Goal: Task Accomplishment & Management: Manage account settings

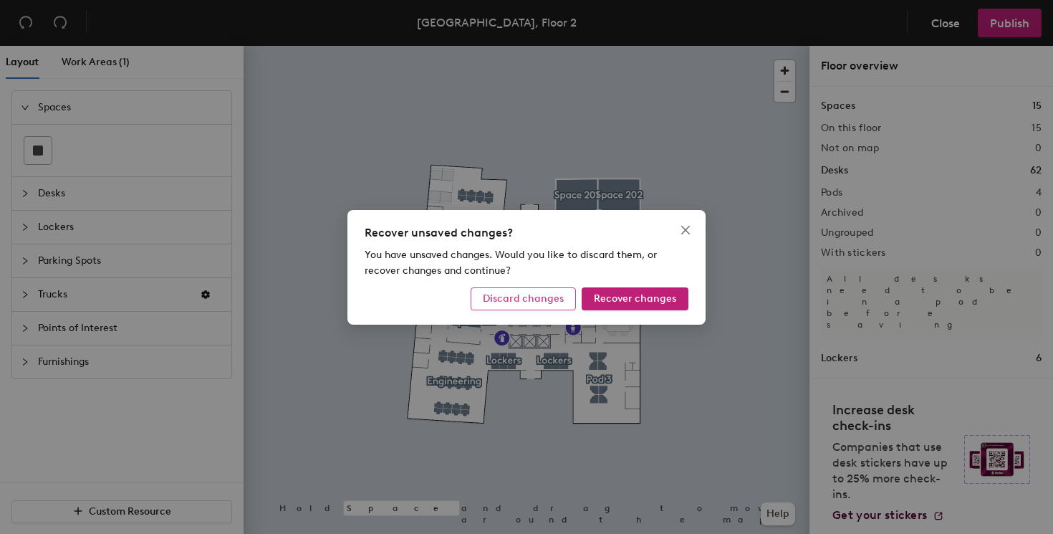
click at [557, 296] on span "Discard changes" at bounding box center [523, 298] width 81 height 12
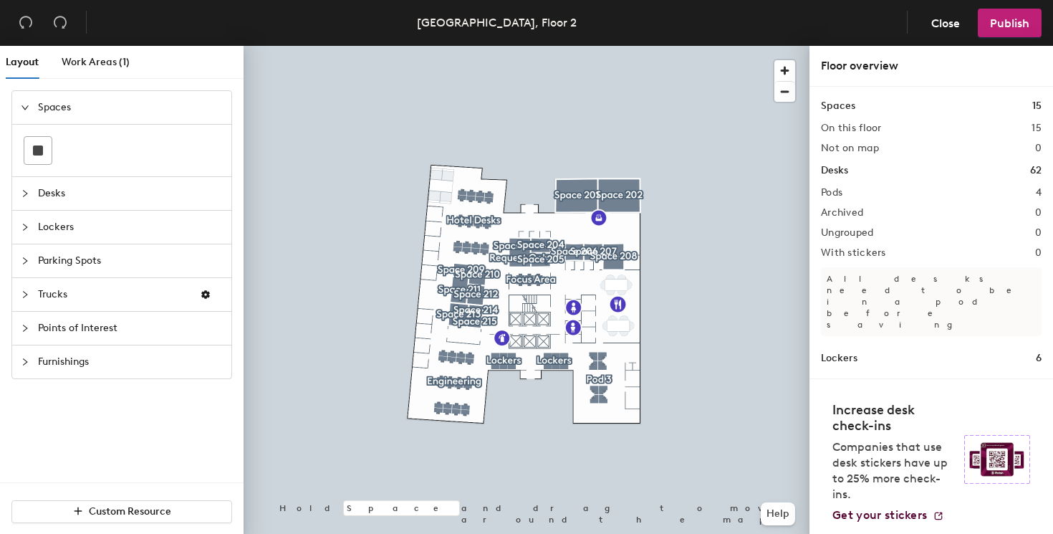
click at [627, 46] on div at bounding box center [527, 46] width 566 height 0
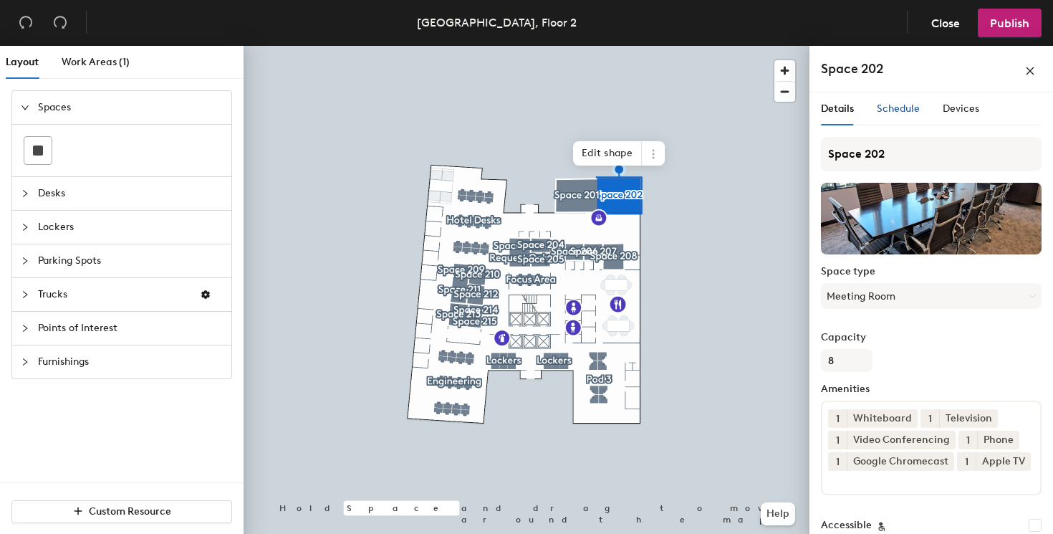
click at [911, 108] on span "Schedule" at bounding box center [898, 108] width 43 height 12
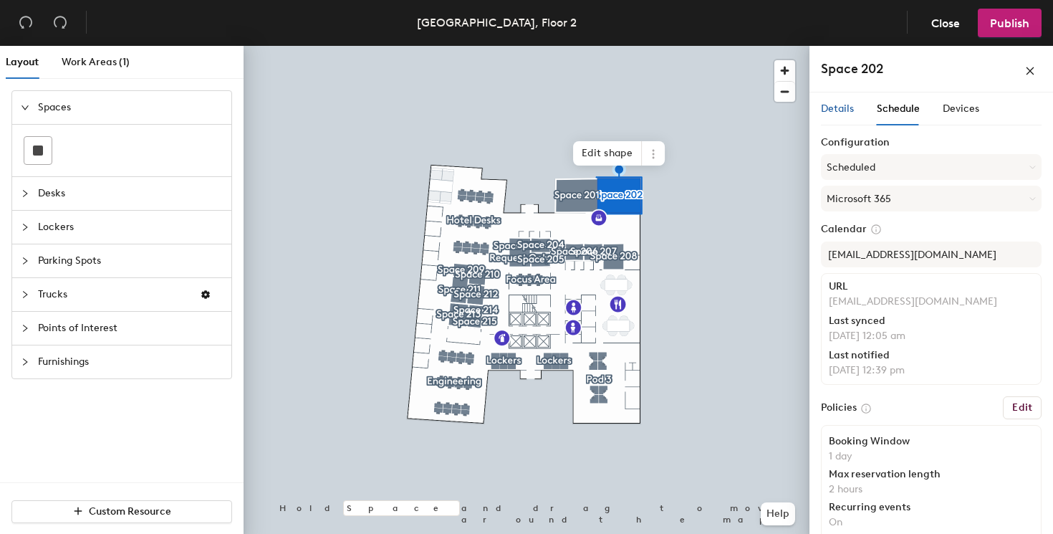
click at [832, 107] on span "Details" at bounding box center [837, 108] width 33 height 12
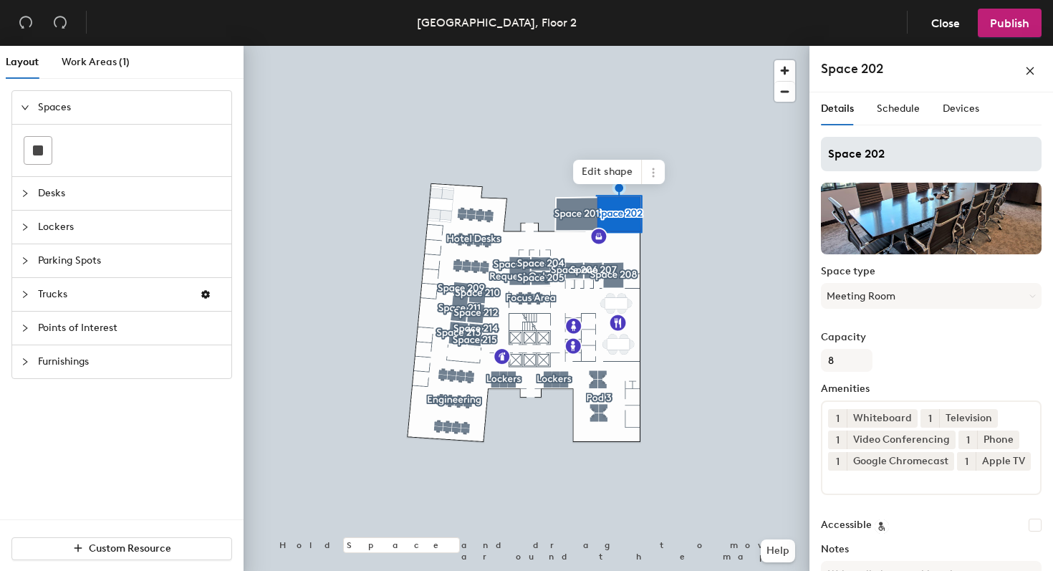
scroll to position [109, 0]
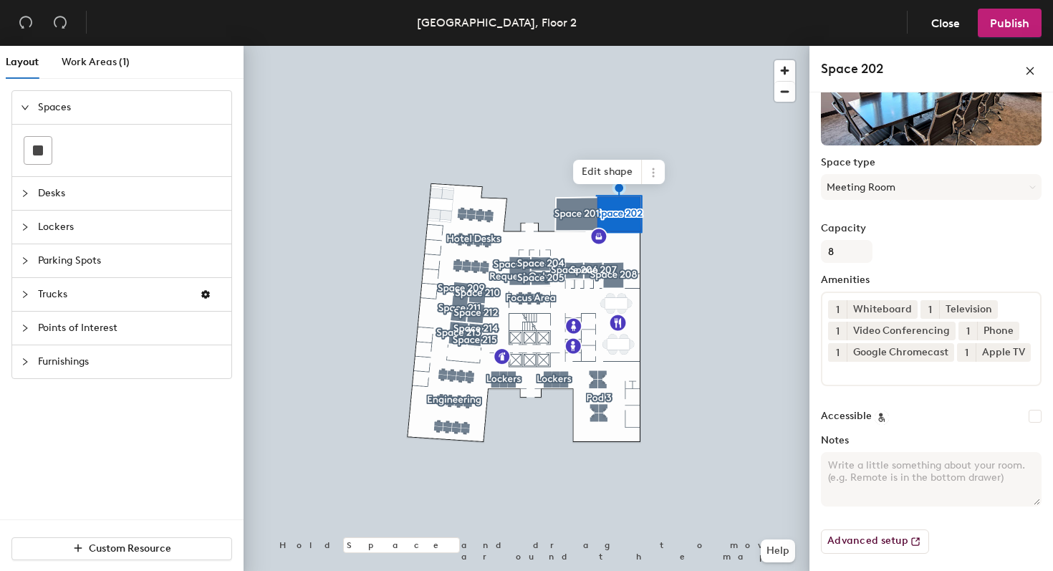
click at [950, 491] on textarea "Notes" at bounding box center [931, 479] width 221 height 54
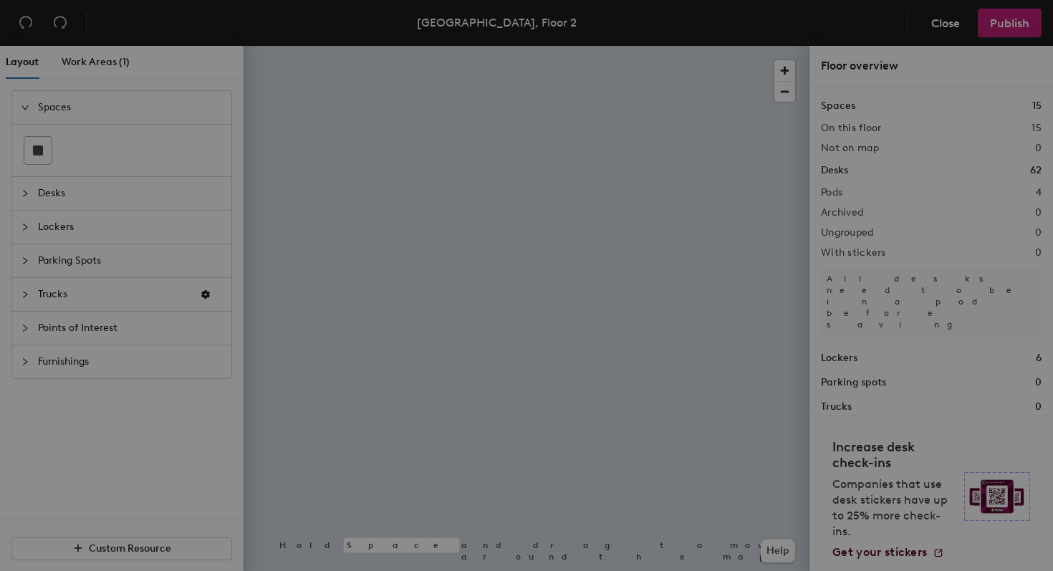
click at [620, 207] on div "Recover unsaved changes? You have unsaved changes. Would you like to discard th…" at bounding box center [526, 285] width 1053 height 571
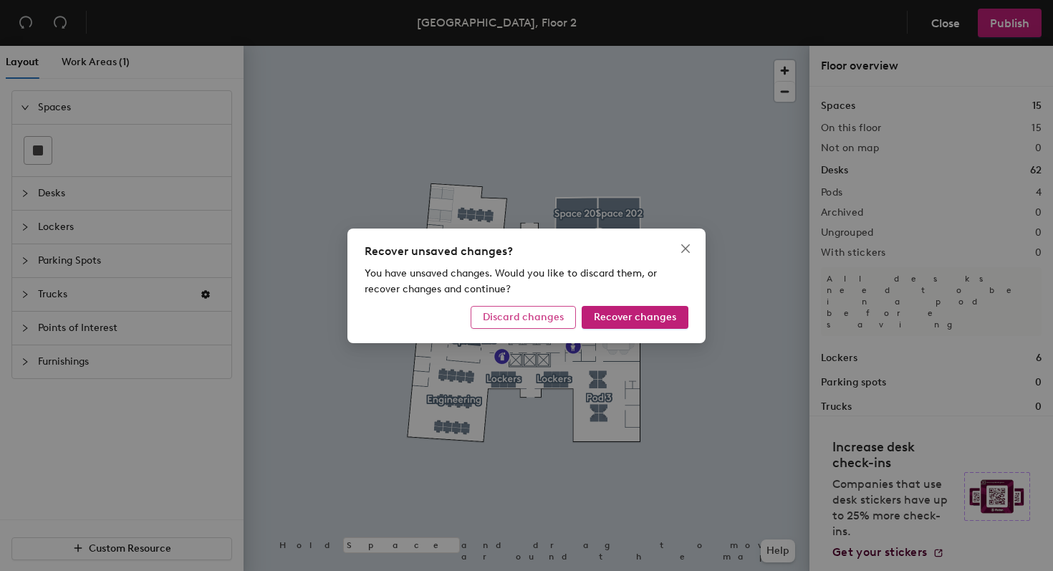
click at [556, 315] on span "Discard changes" at bounding box center [523, 317] width 81 height 12
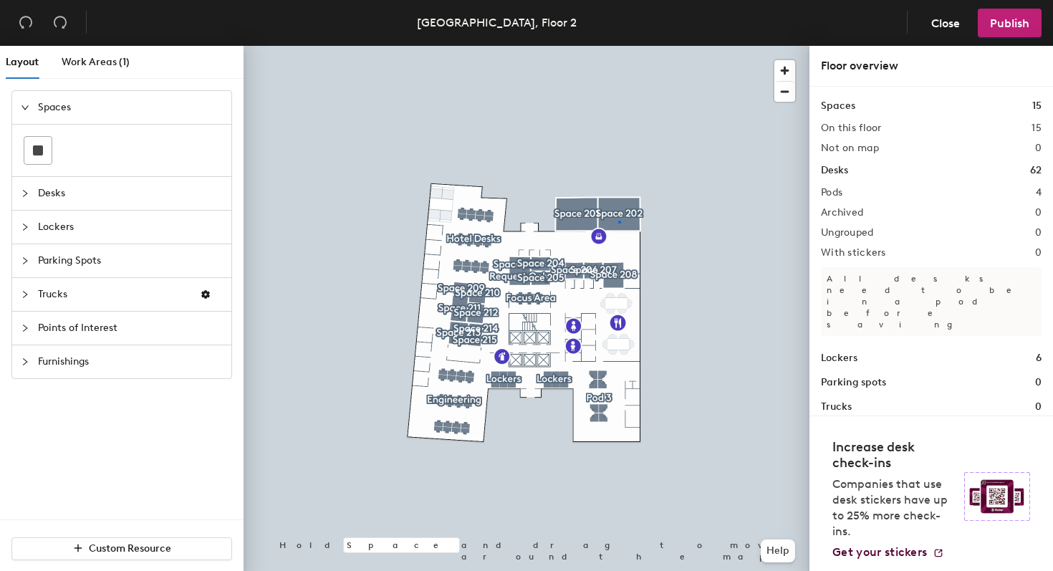
click at [618, 46] on div at bounding box center [527, 46] width 566 height 0
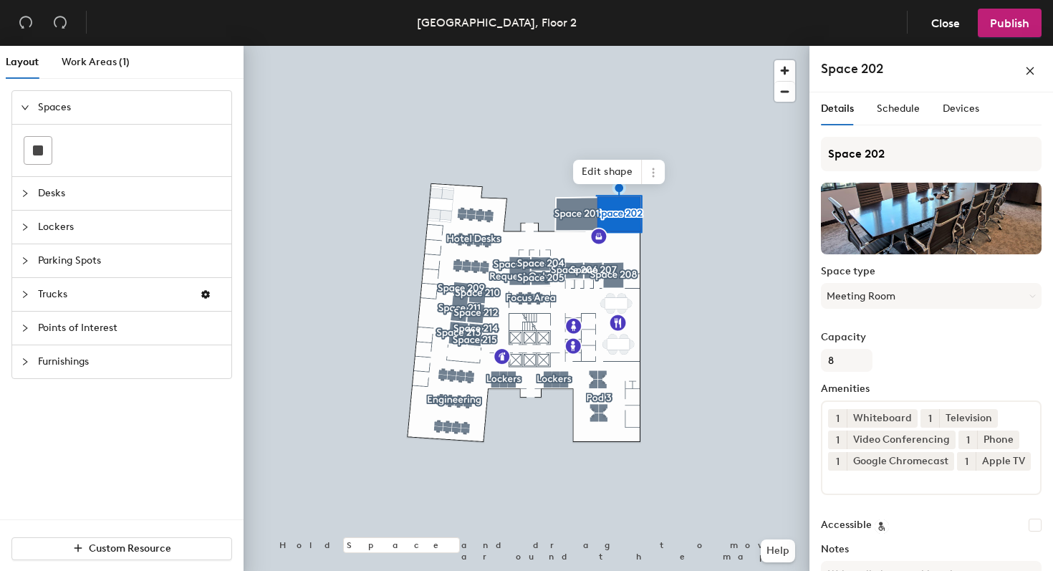
scroll to position [109, 0]
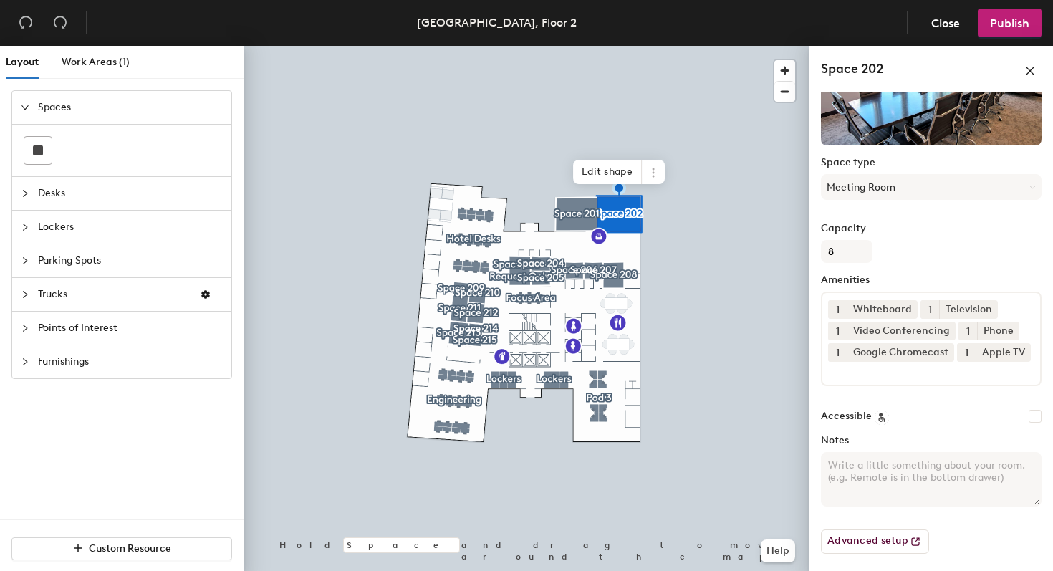
click at [879, 483] on textarea "Notes" at bounding box center [931, 479] width 221 height 54
click at [1026, 416] on div "Accessible" at bounding box center [931, 416] width 221 height 14
click at [881, 468] on textarea "Notes" at bounding box center [931, 479] width 221 height 54
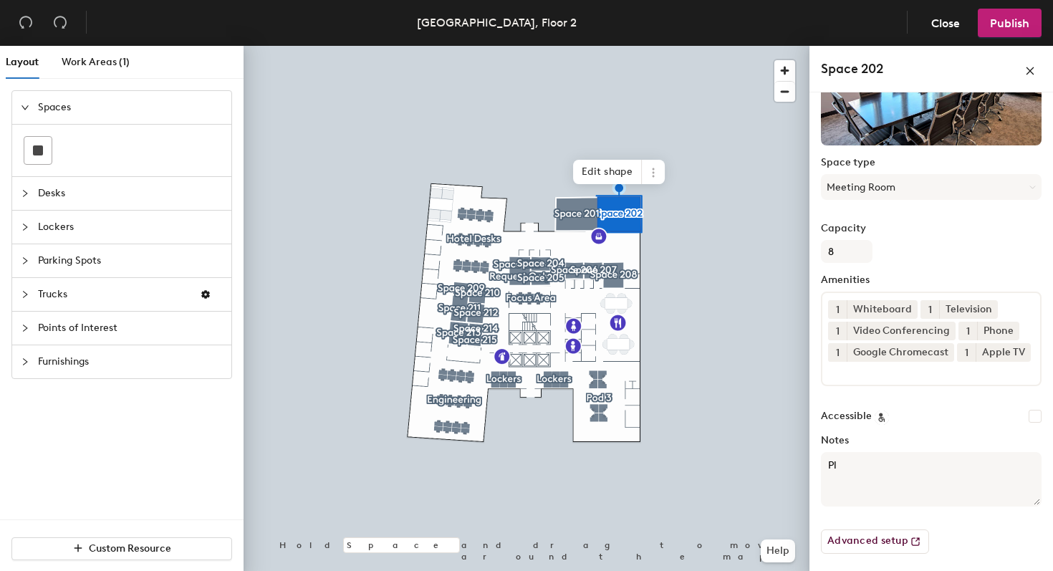
type textarea "P"
click at [966, 470] on textarea "Notes" at bounding box center [931, 479] width 221 height 54
type textarea "Please make sure to shut off the lights."
click at [1018, 534] on div "Advanced setup" at bounding box center [931, 536] width 221 height 36
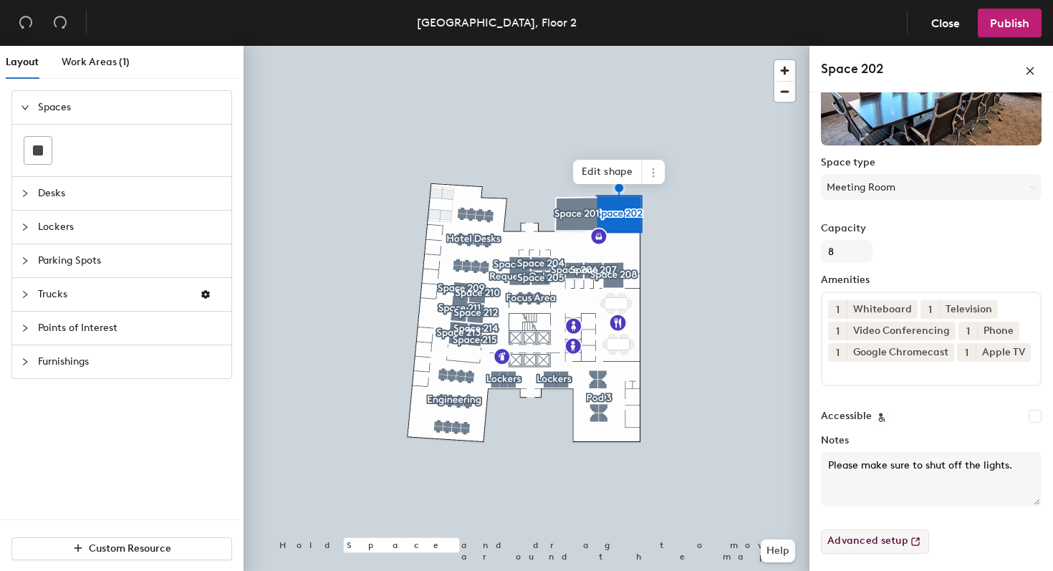
click at [884, 548] on button "Advanced setup" at bounding box center [875, 541] width 108 height 24
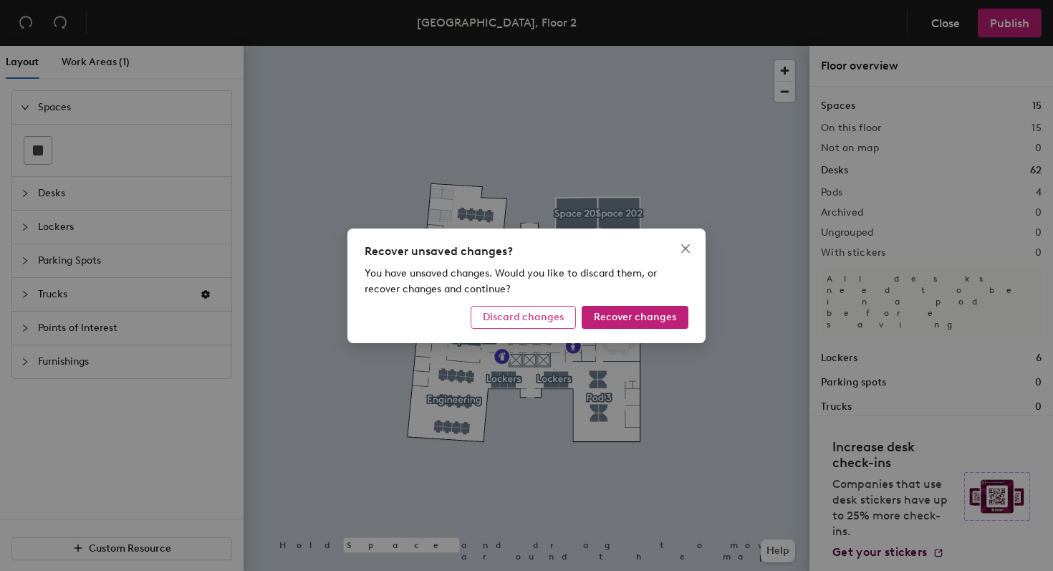
click at [536, 318] on span "Discard changes" at bounding box center [523, 317] width 81 height 12
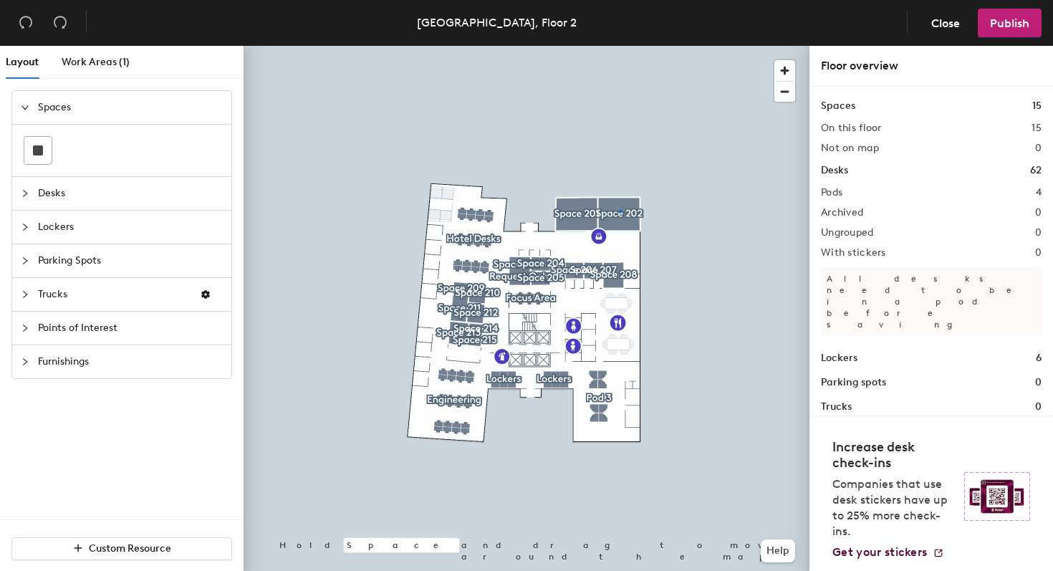
click at [619, 46] on div at bounding box center [527, 46] width 566 height 0
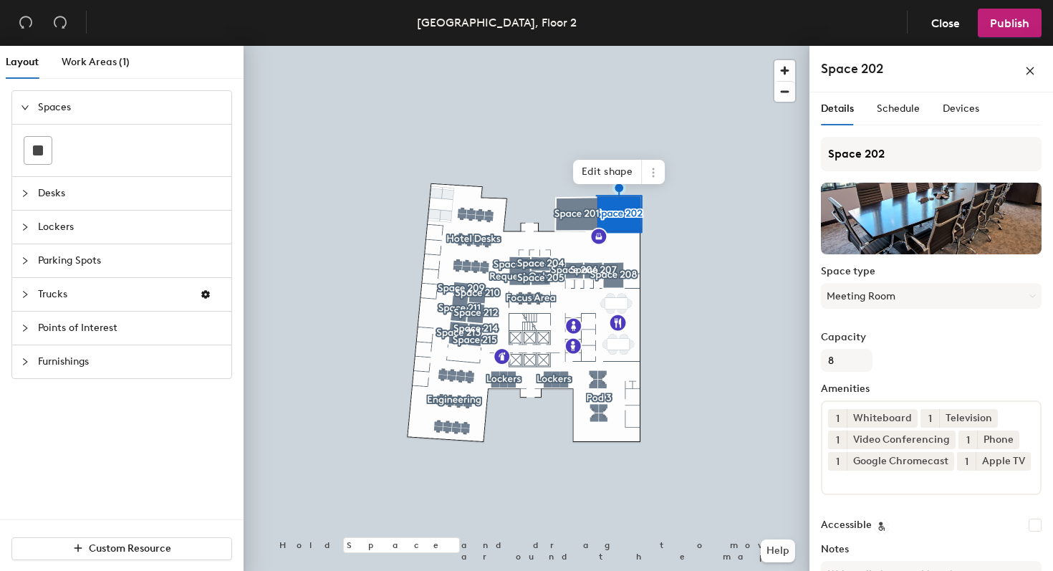
scroll to position [109, 0]
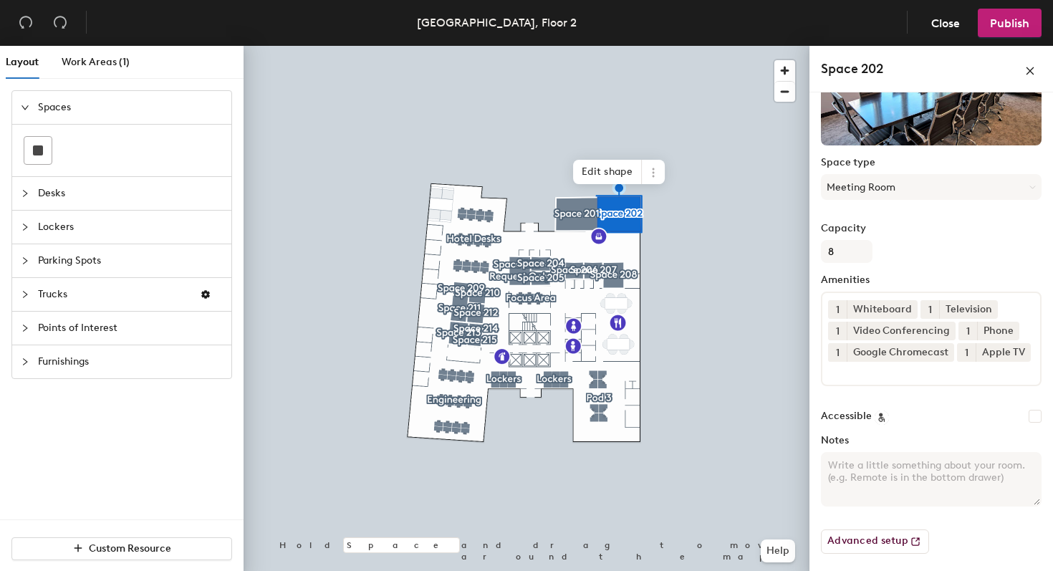
click at [892, 488] on textarea "Notes" at bounding box center [931, 479] width 221 height 54
type textarea "Please make sure to shut off the lights."
click at [1004, 22] on span "Publish" at bounding box center [1009, 23] width 39 height 14
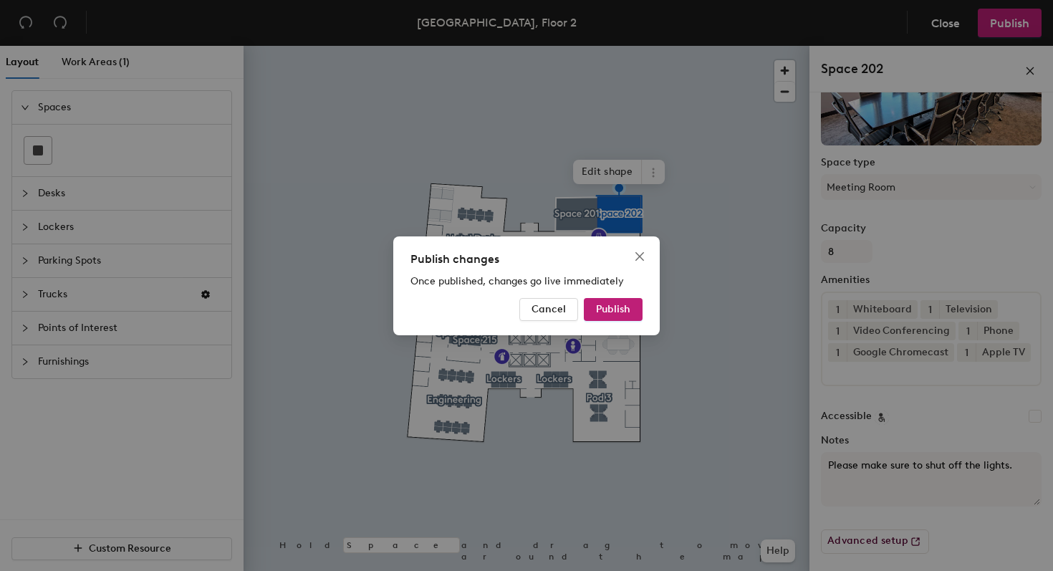
click at [628, 296] on div "Publish changes Once published, changes go live immediately Cancel Publish" at bounding box center [526, 285] width 266 height 99
click at [628, 302] on button "Publish" at bounding box center [613, 309] width 59 height 23
